Goal: Task Accomplishment & Management: Complete application form

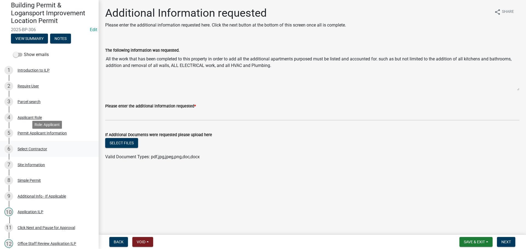
scroll to position [82, 0]
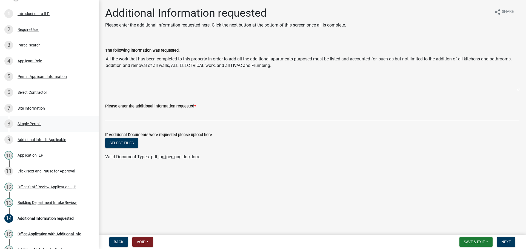
click at [33, 125] on div "Simple Permit" at bounding box center [29, 124] width 23 height 4
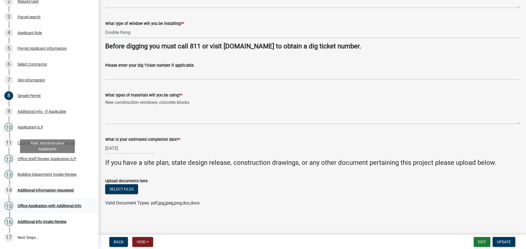
scroll to position [157, 0]
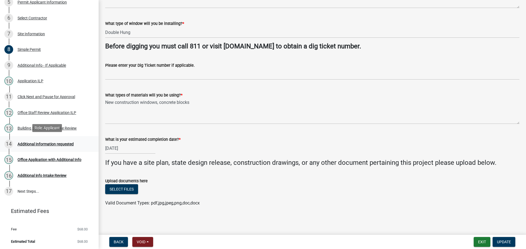
click at [32, 142] on div "Additional Information requested" at bounding box center [46, 144] width 56 height 4
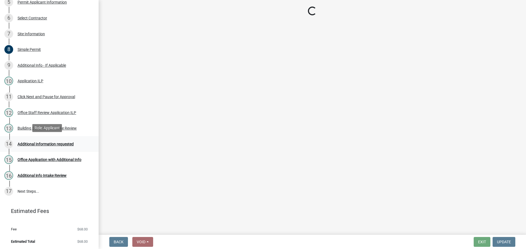
scroll to position [0, 0]
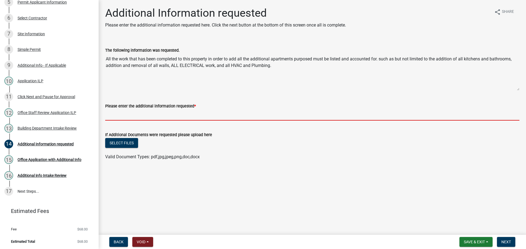
click at [123, 117] on input "Please enter the additional information requested *" at bounding box center [312, 115] width 414 height 11
click at [254, 151] on wm-upload "Select files Valid Document Types: pdf,jpg,jpeg,png,doc,docx" at bounding box center [312, 149] width 414 height 22
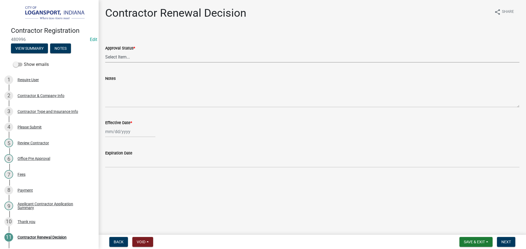
click at [113, 56] on select "Select Item... Approved Denied" at bounding box center [312, 56] width 414 height 11
click at [105, 51] on select "Select Item... Approved Denied" at bounding box center [312, 56] width 414 height 11
select select "30db8998-795d-4bbe-8e49-f1ade8865815"
click at [128, 135] on div at bounding box center [130, 131] width 50 height 11
select select "9"
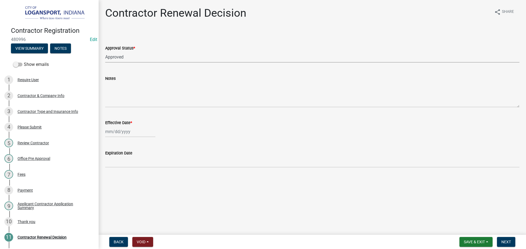
select select "2025"
click at [121, 188] on div "23" at bounding box center [119, 187] width 9 height 9
type input "09/23/2025"
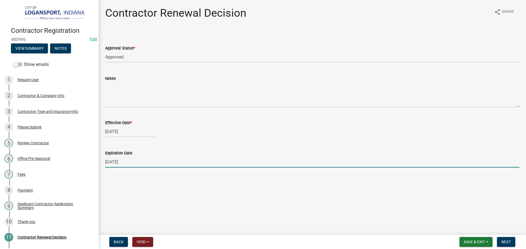
click at [121, 163] on input "12/31/2025" at bounding box center [312, 162] width 414 height 11
type input "10/18/2026"
click at [175, 178] on main "Contractor Renewal Decision share Share Approval Status * Select Item... Approv…" at bounding box center [312, 116] width 427 height 233
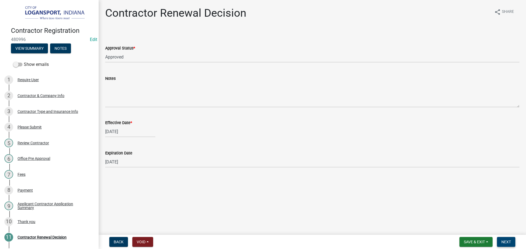
click at [507, 242] on span "Next" at bounding box center [506, 242] width 10 height 4
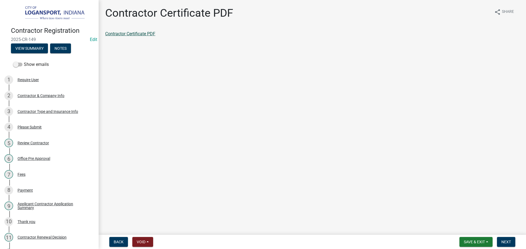
click at [124, 35] on link "Contractor Certificate PDF" at bounding box center [130, 33] width 50 height 5
click at [505, 242] on span "Next" at bounding box center [506, 242] width 10 height 4
click at [163, 36] on link "Contractor Application Summary" at bounding box center [136, 33] width 63 height 5
click at [508, 246] on button "Next" at bounding box center [506, 242] width 18 height 10
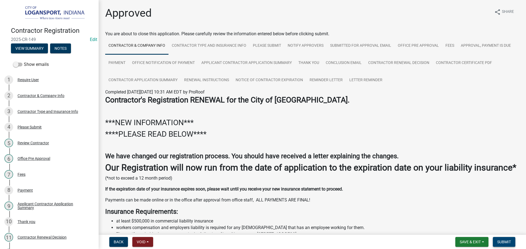
click at [508, 246] on button "Submit" at bounding box center [504, 242] width 22 height 10
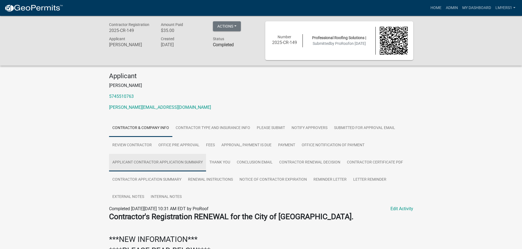
click at [180, 166] on link "Applicant Contractor Application Summary" at bounding box center [157, 163] width 97 height 18
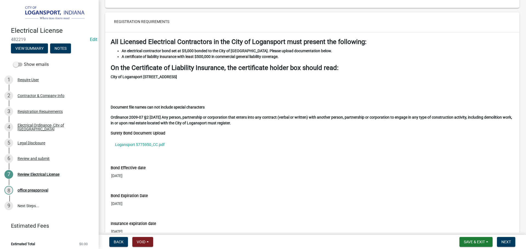
scroll to position [548, 0]
click at [132, 144] on link "Logansport 5775950_CC.pdf" at bounding box center [312, 144] width 403 height 13
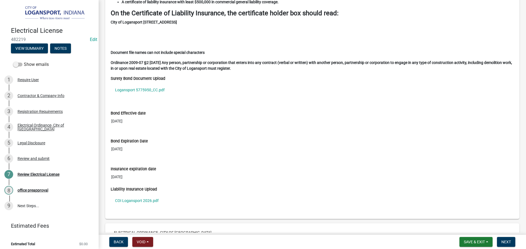
scroll to position [602, 0]
click at [120, 199] on link "COI Logansport 2026.pdf" at bounding box center [312, 200] width 403 height 13
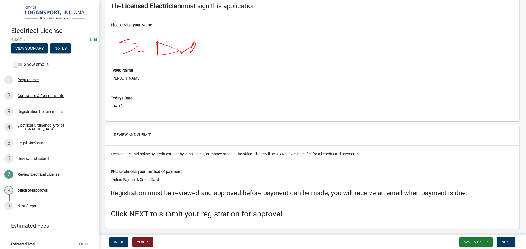
scroll to position [948, 0]
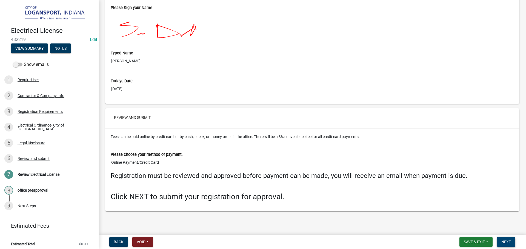
click at [503, 241] on span "Next" at bounding box center [506, 242] width 10 height 4
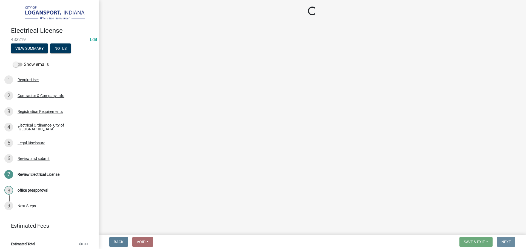
scroll to position [0, 0]
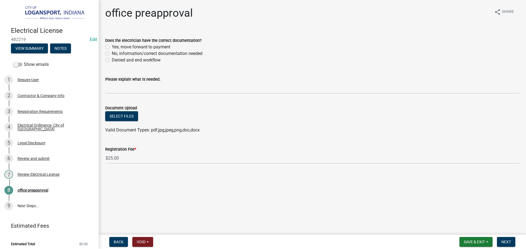
click at [112, 45] on label "Yes, move forward to payment" at bounding box center [141, 47] width 59 height 7
click at [112, 45] on input "Yes, move forward to payment" at bounding box center [114, 46] width 4 height 4
radio input "true"
click at [508, 243] on span "Next" at bounding box center [506, 242] width 10 height 4
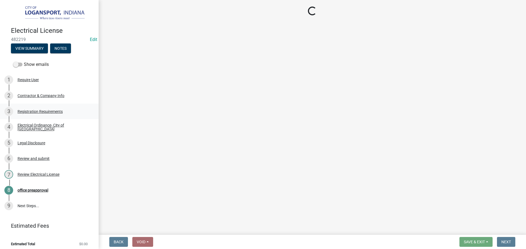
select select "3: 3"
